Goal: Transaction & Acquisition: Purchase product/service

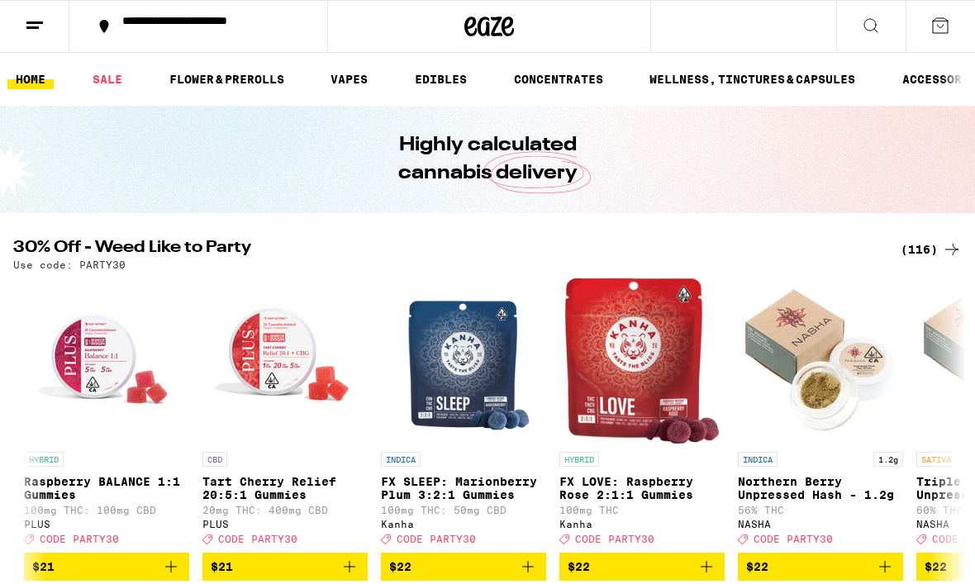
click at [957, 259] on icon at bounding box center [952, 250] width 20 height 20
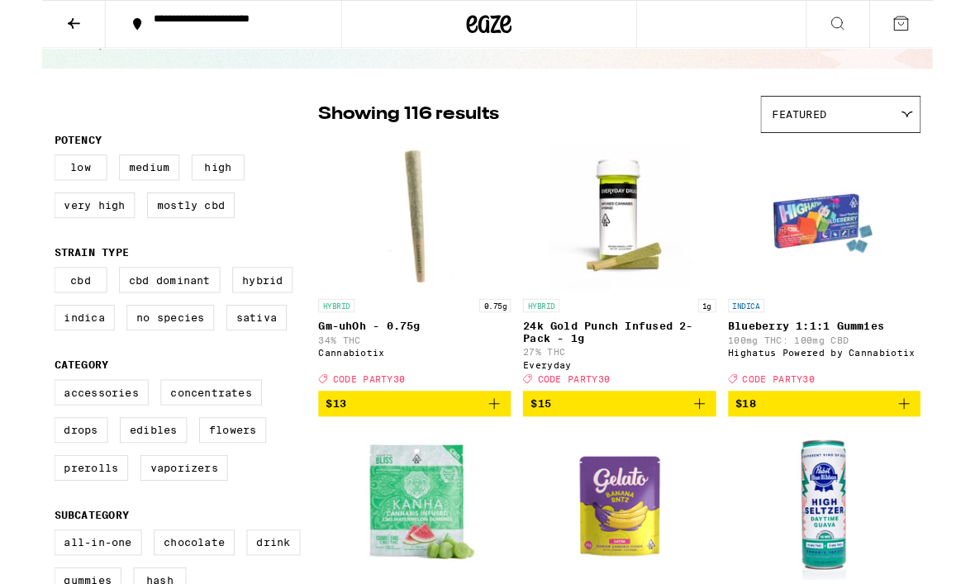
scroll to position [90, 0]
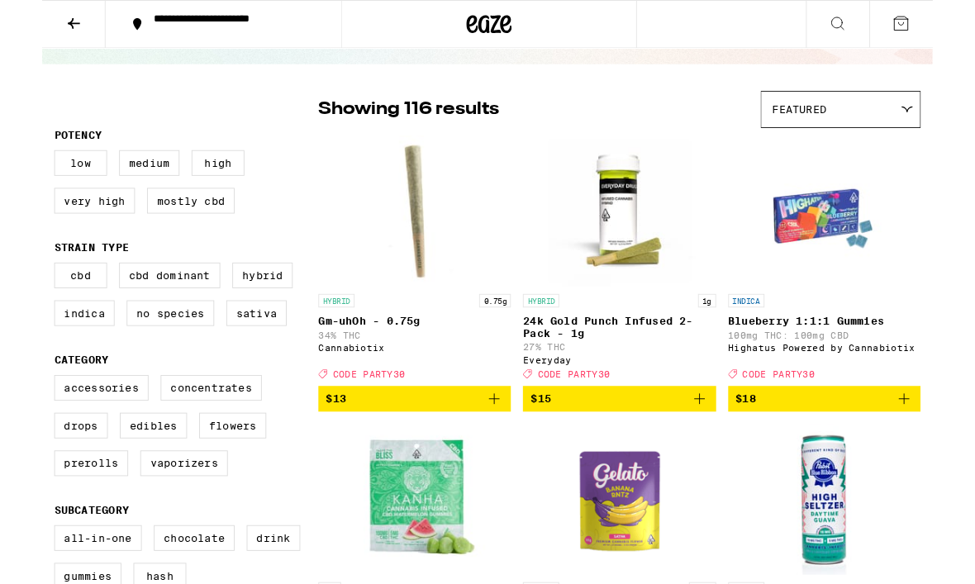
click at [223, 357] on label "Sativa" at bounding box center [235, 343] width 66 height 28
click at [17, 291] on input "Sativa" at bounding box center [17, 290] width 1 height 1
checkbox input "true"
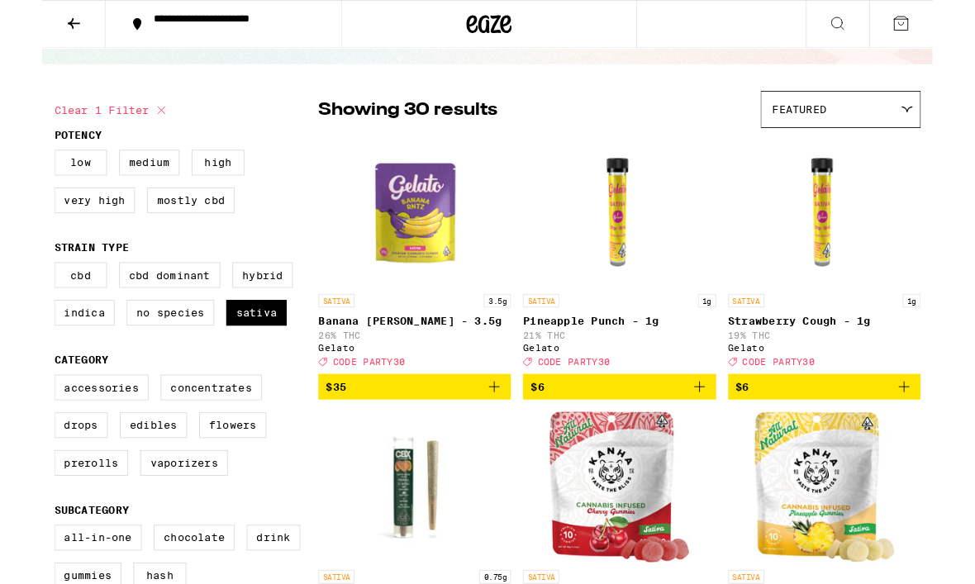
click at [50, 216] on label "Very High" at bounding box center [57, 220] width 88 height 28
click at [17, 168] on input "Very High" at bounding box center [17, 167] width 1 height 1
checkbox input "true"
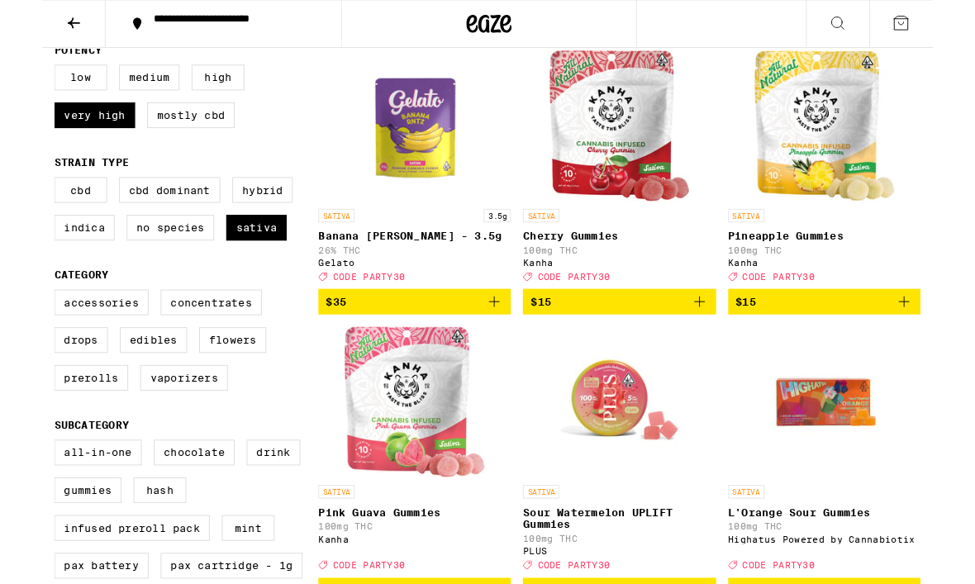
scroll to position [190, 0]
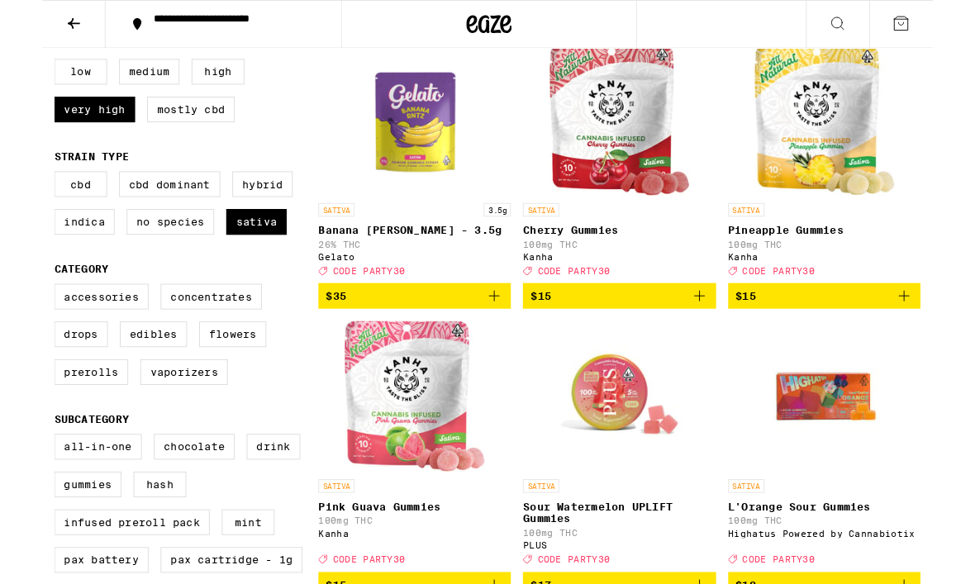
click at [120, 380] on label "Edibles" at bounding box center [122, 366] width 74 height 28
click at [17, 314] on input "Edibles" at bounding box center [17, 313] width 1 height 1
checkbox input "true"
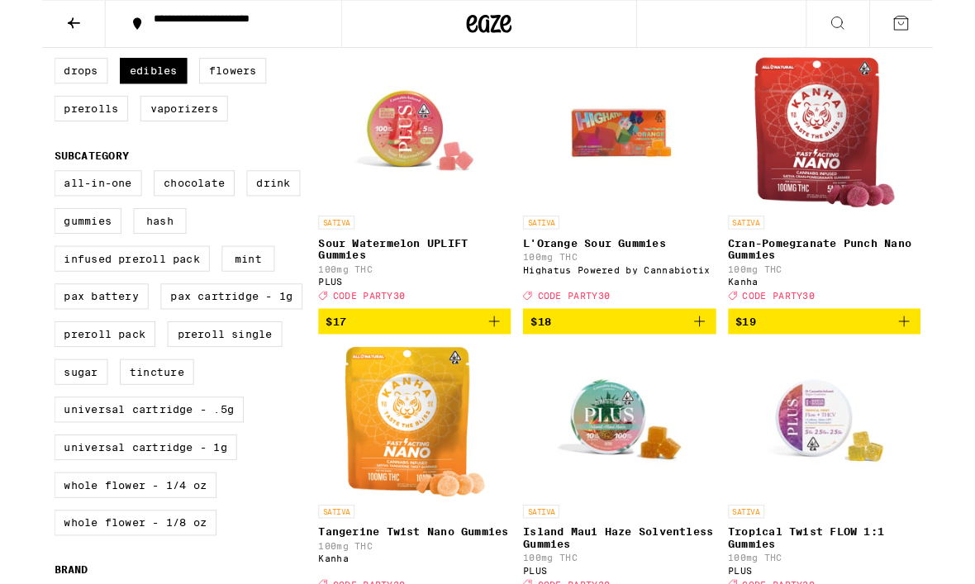
scroll to position [479, 0]
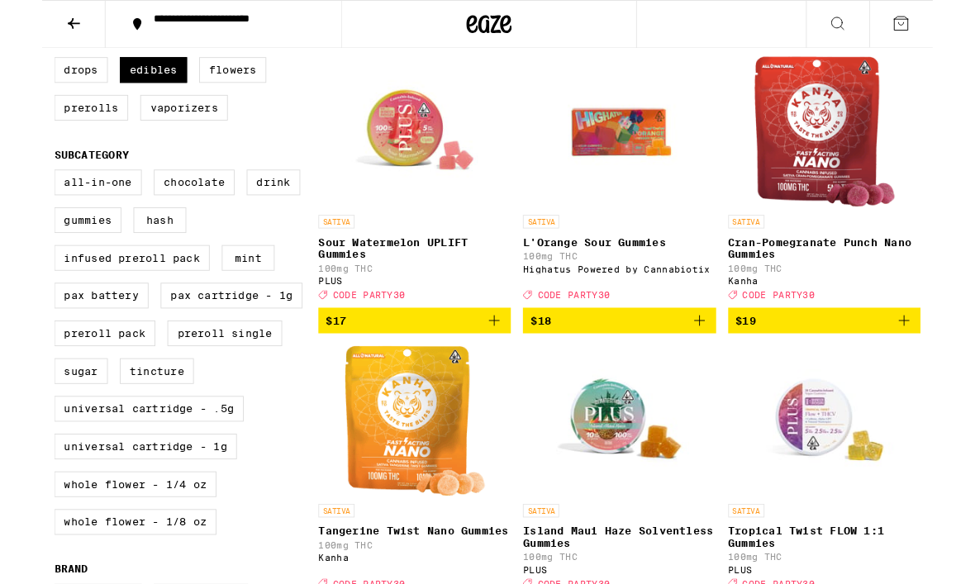
click at [55, 255] on label "Gummies" at bounding box center [50, 241] width 74 height 28
click at [17, 189] on input "Gummies" at bounding box center [17, 188] width 1 height 1
checkbox input "true"
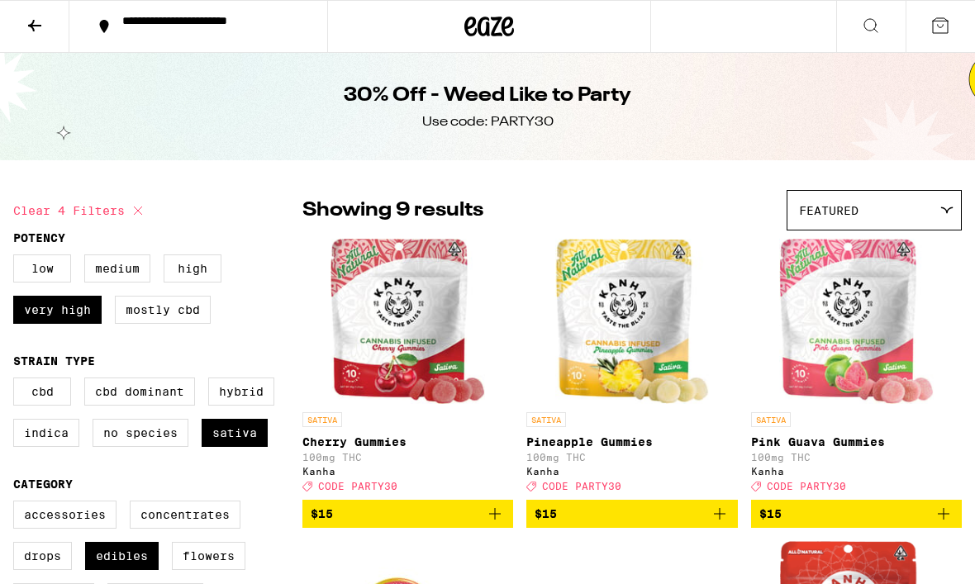
click at [952, 212] on icon at bounding box center [946, 210] width 13 height 7
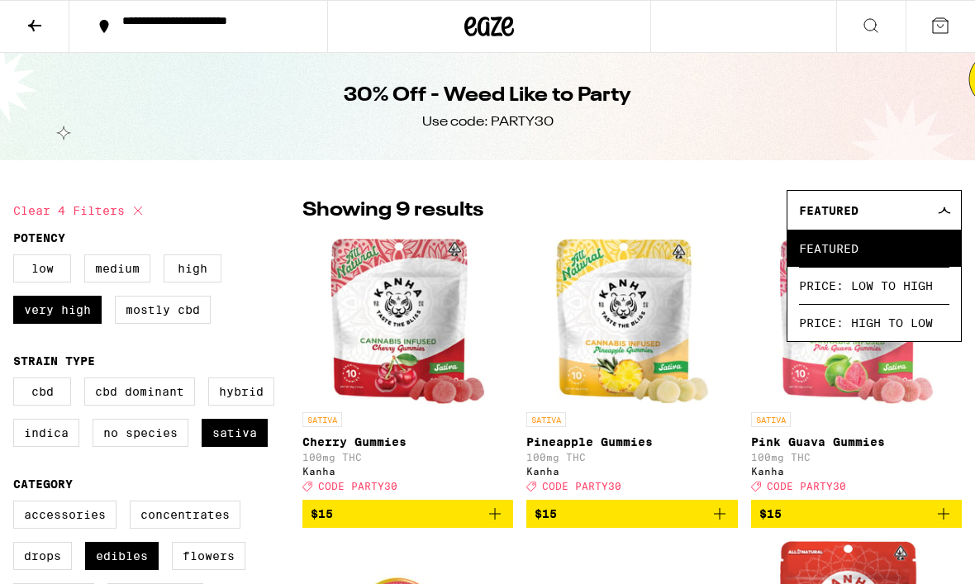
click at [194, 280] on label "High" at bounding box center [193, 268] width 58 height 28
click at [17, 258] on input "High" at bounding box center [17, 257] width 1 height 1
checkbox input "true"
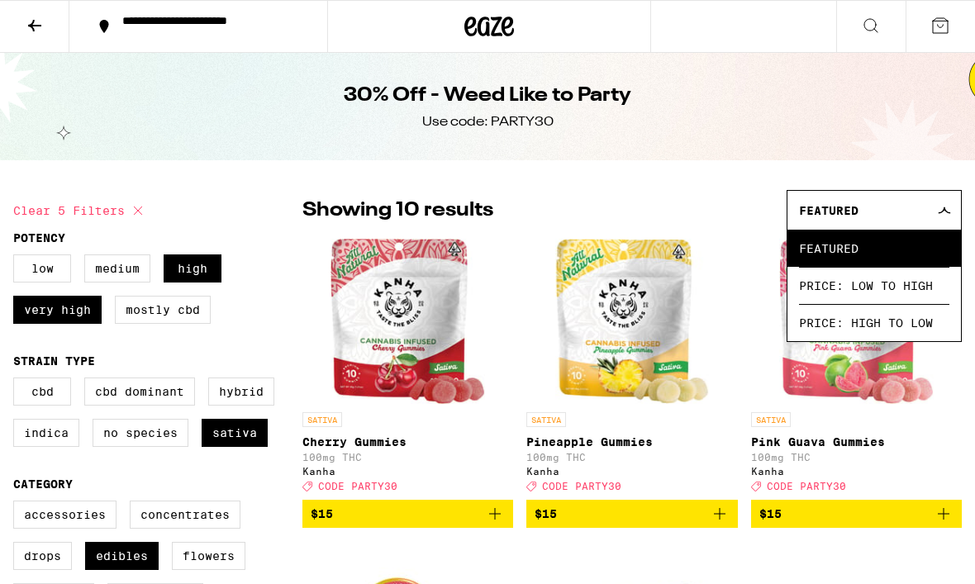
click at [75, 319] on label "Very High" at bounding box center [57, 310] width 88 height 28
click at [17, 258] on input "Very High" at bounding box center [17, 257] width 1 height 1
checkbox input "false"
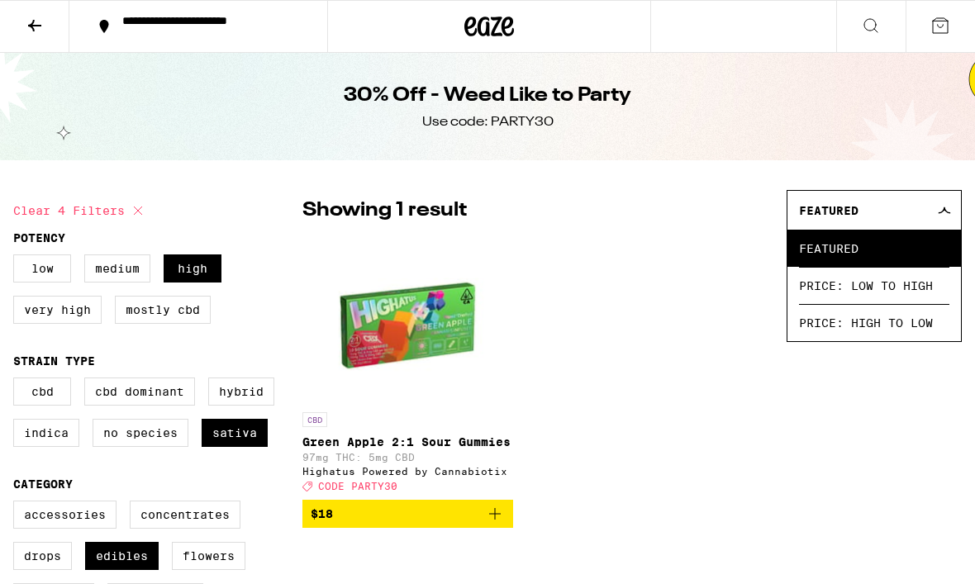
click at [939, 210] on icon at bounding box center [944, 210] width 13 height 7
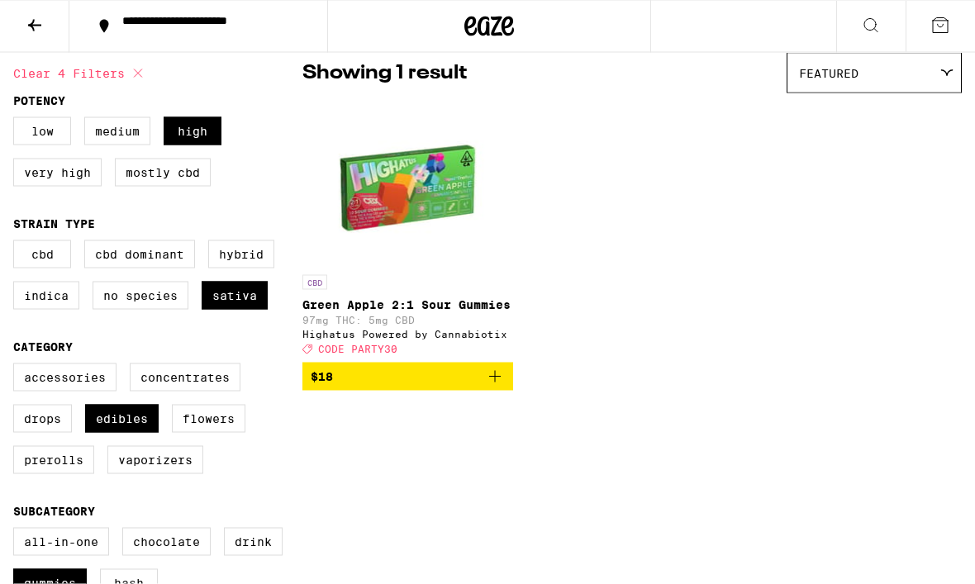
scroll to position [138, 0]
click at [155, 309] on label "No Species" at bounding box center [141, 295] width 96 height 28
click at [17, 243] on input "No Species" at bounding box center [17, 242] width 1 height 1
checkbox input "true"
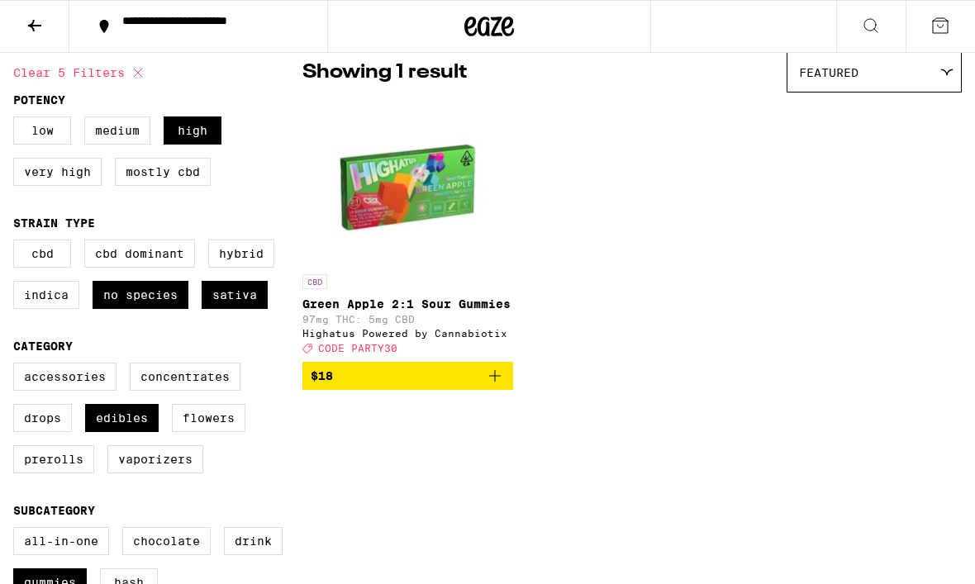
click at [240, 309] on label "Sativa" at bounding box center [235, 295] width 66 height 28
click at [17, 243] on input "Sativa" at bounding box center [17, 242] width 1 height 1
checkbox input "false"
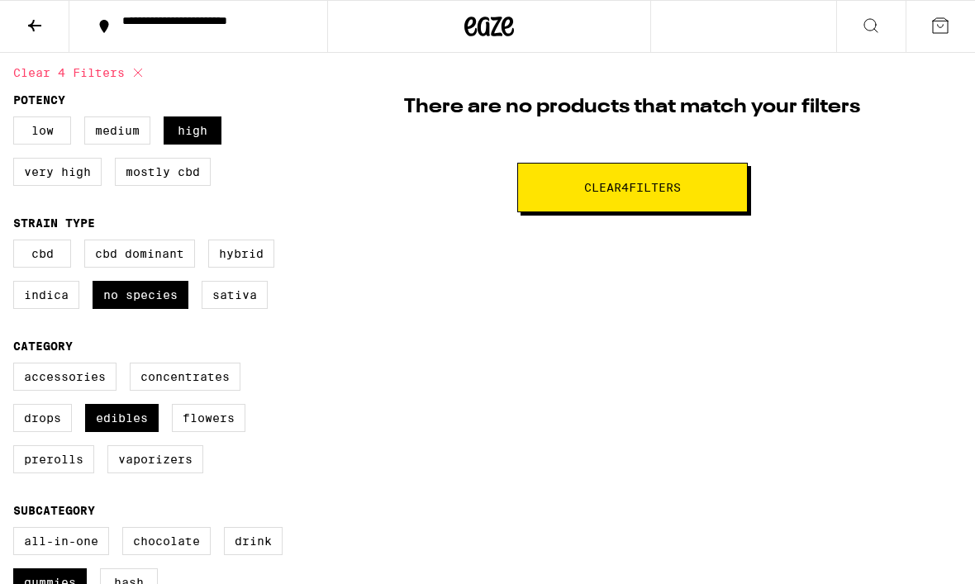
click at [629, 183] on span "Clear 4 filter s" at bounding box center [632, 188] width 97 height 12
checkbox input "false"
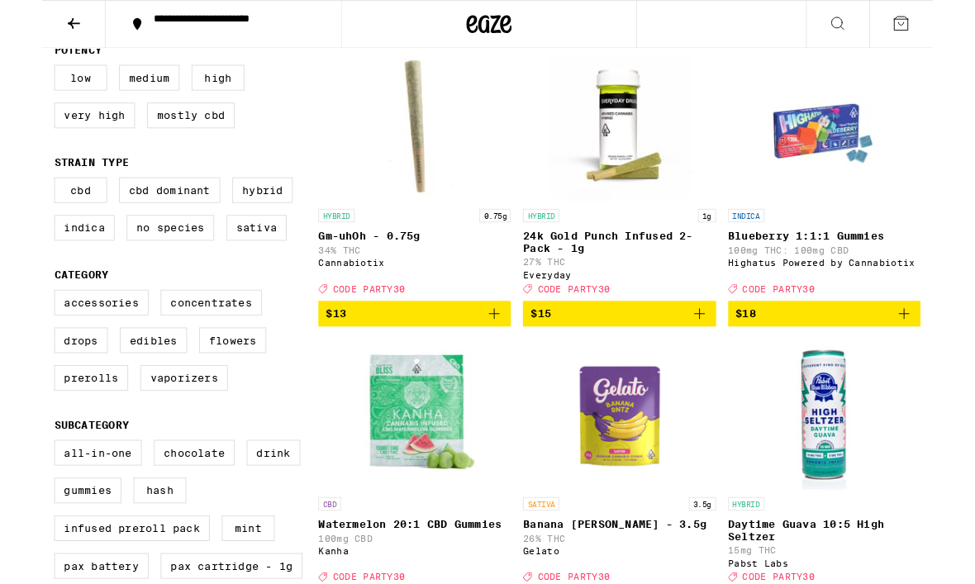
scroll to position [193, 0]
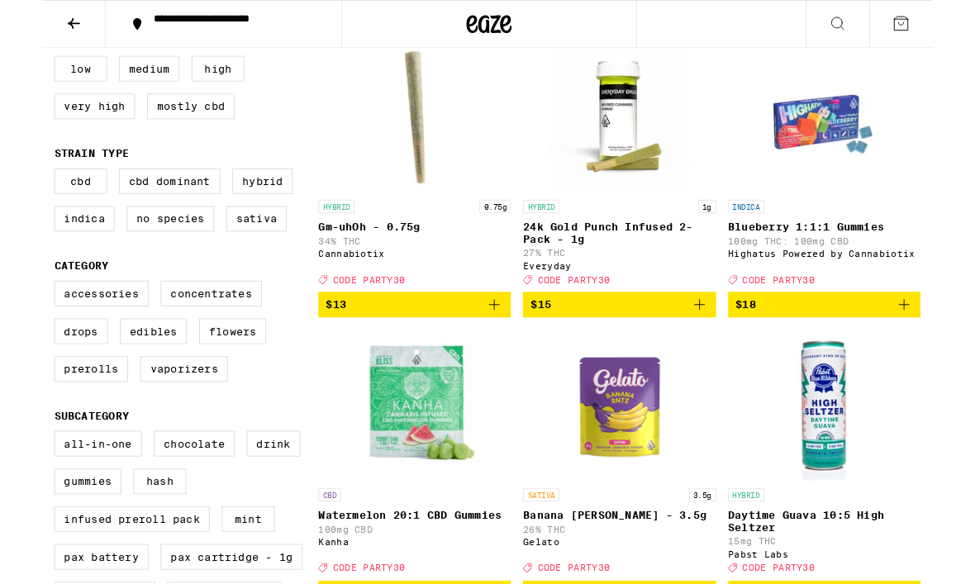
click at [142, 377] on label "Edibles" at bounding box center [122, 363] width 74 height 28
click at [17, 311] on input "Edibles" at bounding box center [17, 310] width 1 height 1
checkbox input "true"
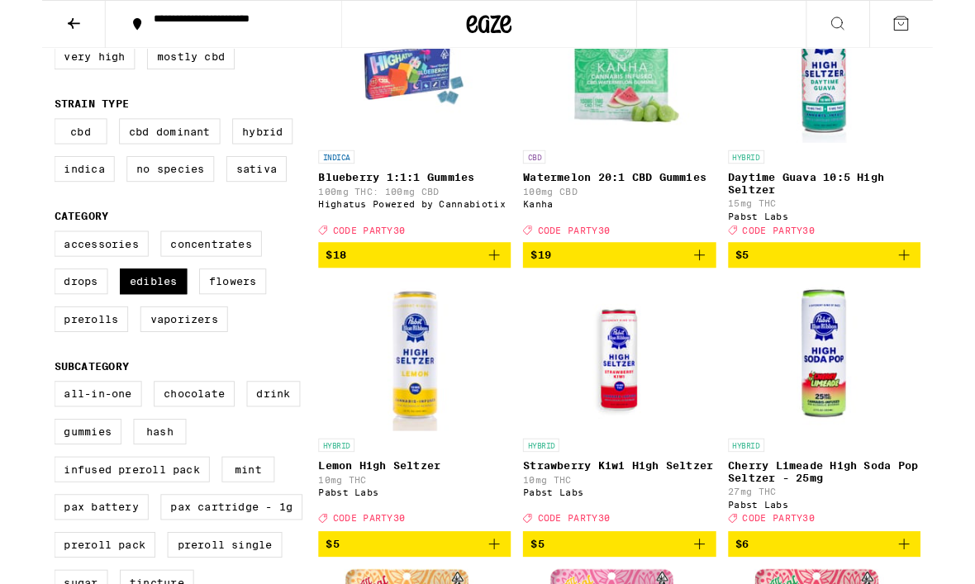
scroll to position [256, 0]
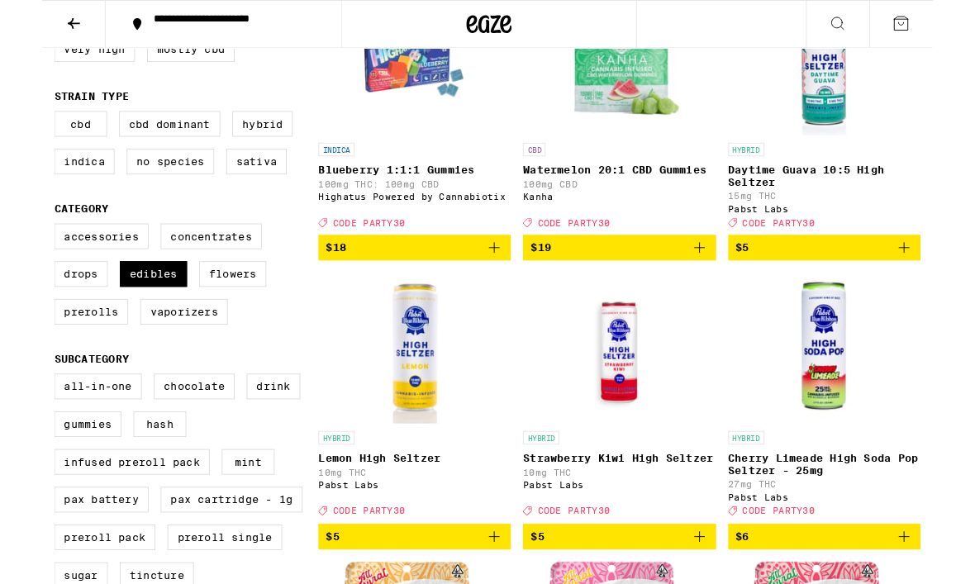
click at [68, 478] on label "Gummies" at bounding box center [50, 464] width 74 height 28
click at [17, 412] on input "Gummies" at bounding box center [17, 411] width 1 height 1
checkbox input "true"
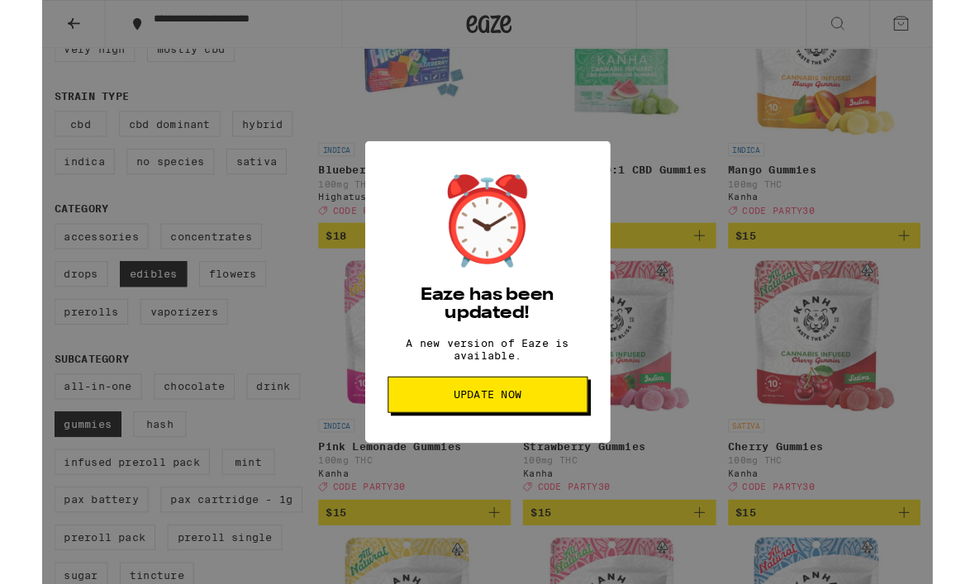
click at [492, 438] on span "Update Now" at bounding box center [487, 432] width 74 height 12
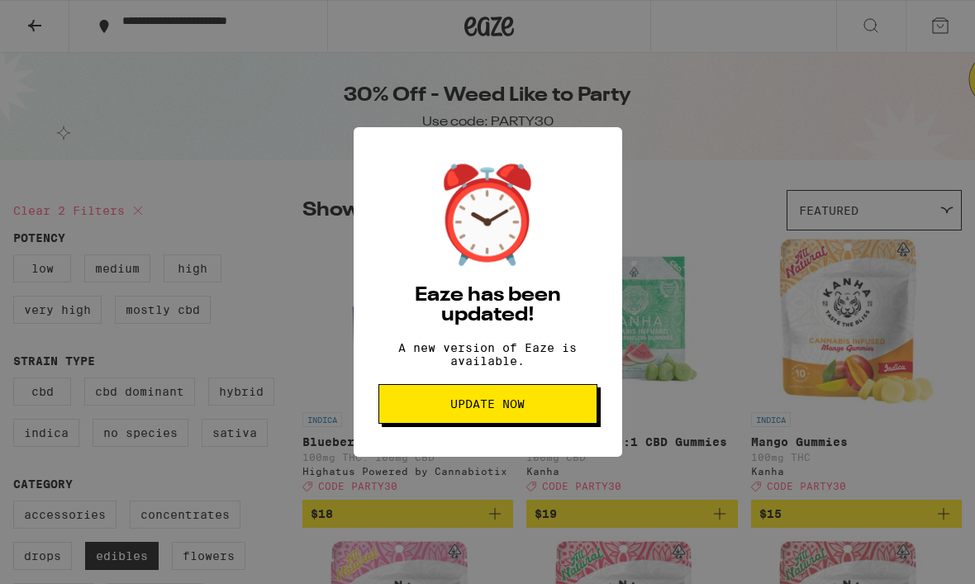
click at [506, 410] on span "Update Now" at bounding box center [487, 404] width 74 height 12
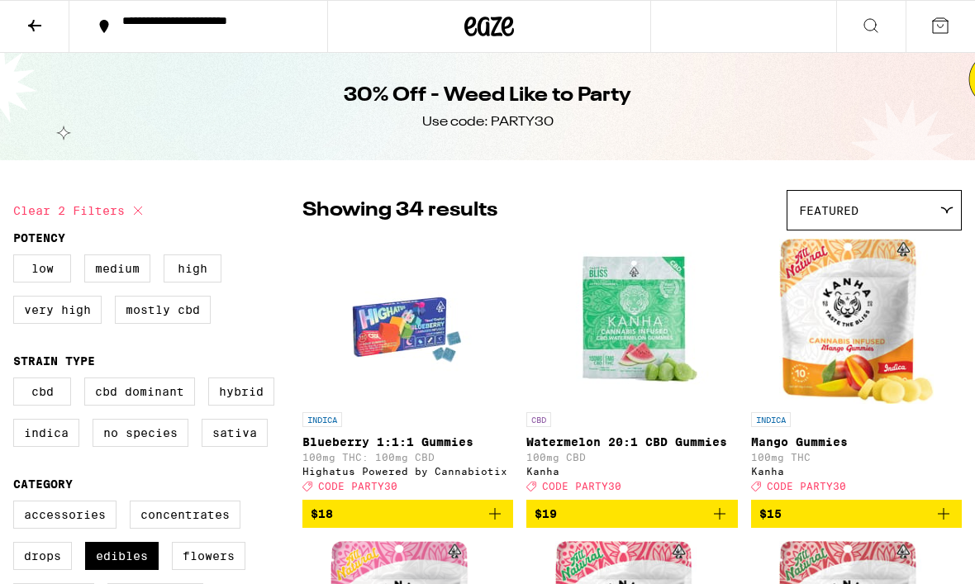
click at [38, 25] on icon at bounding box center [34, 26] width 13 height 12
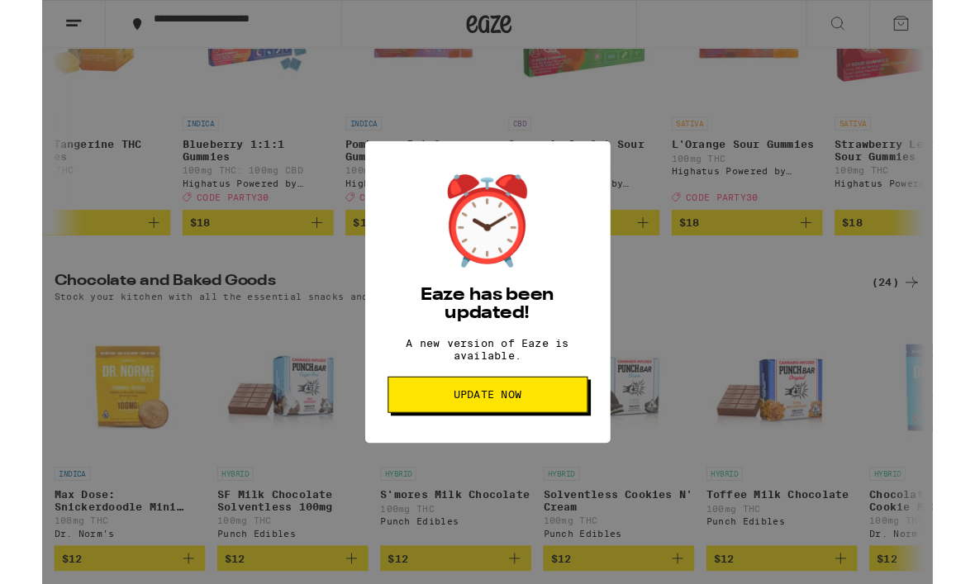
click at [531, 333] on h2 "Eaze has been updated!" at bounding box center [487, 333] width 219 height 40
click at [526, 438] on span "Update Now" at bounding box center [487, 432] width 191 height 12
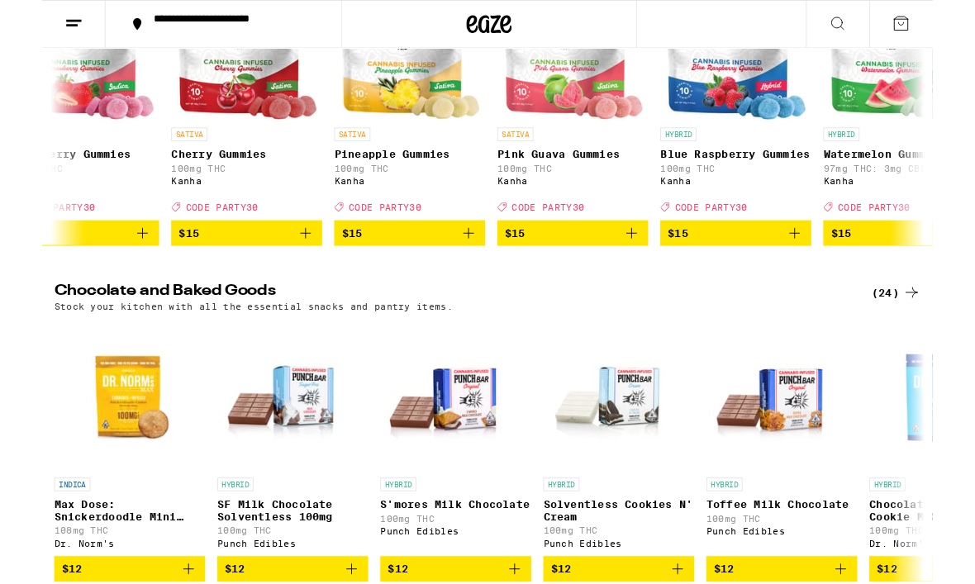
scroll to position [0, 4511]
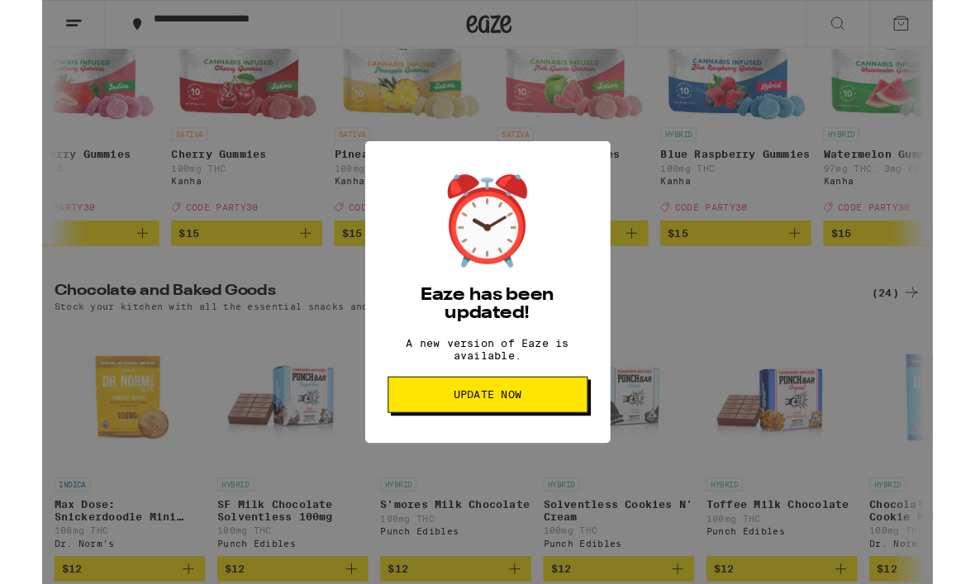
click at [529, 452] on button "Update Now" at bounding box center [487, 432] width 219 height 40
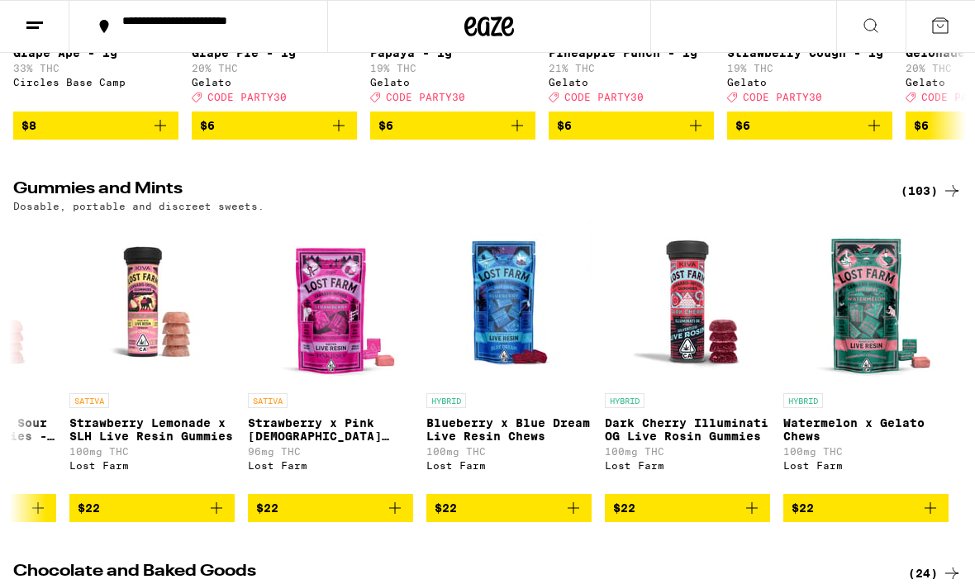
scroll to position [4276, 0]
